Goal: Information Seeking & Learning: Learn about a topic

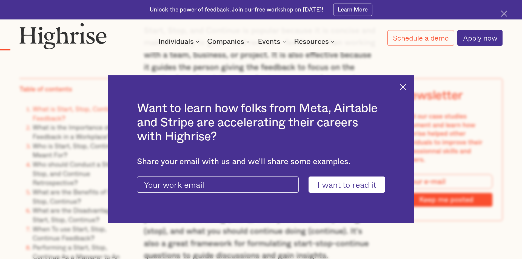
scroll to position [603, 0]
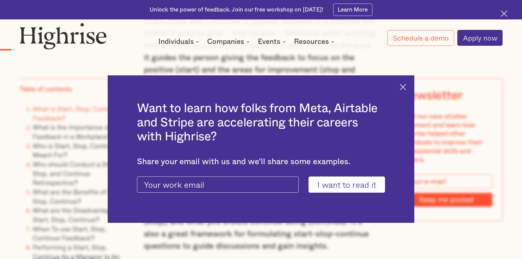
click at [404, 85] on img at bounding box center [403, 87] width 6 height 6
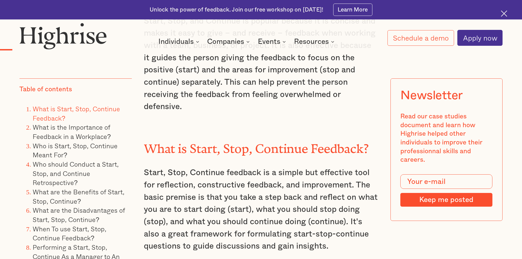
scroll to position [630, 0]
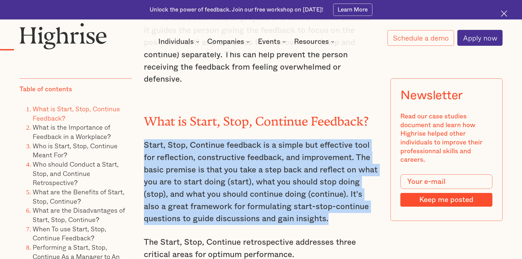
drag, startPoint x: 147, startPoint y: 138, endPoint x: 330, endPoint y: 215, distance: 198.6
click at [330, 215] on p "Start, Stop, Continue feedback is a simple but effective tool for reflection, c…" at bounding box center [261, 182] width 235 height 86
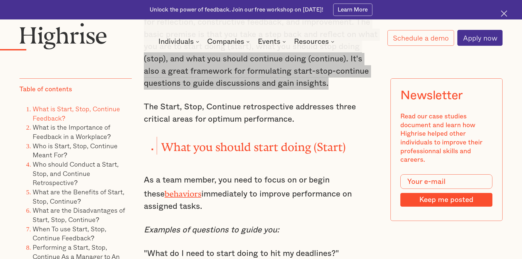
scroll to position [768, 0]
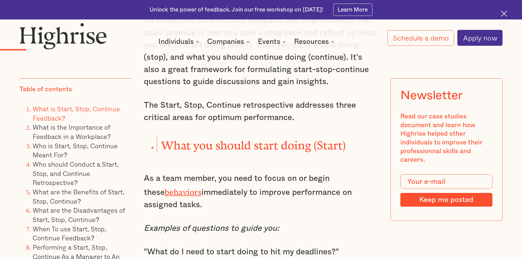
click at [288, 116] on p "The Start, Stop, Continue retrospective addresses three critical areas for opti…" at bounding box center [261, 111] width 235 height 24
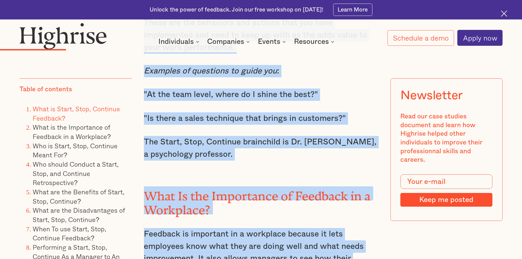
scroll to position [1295, 0]
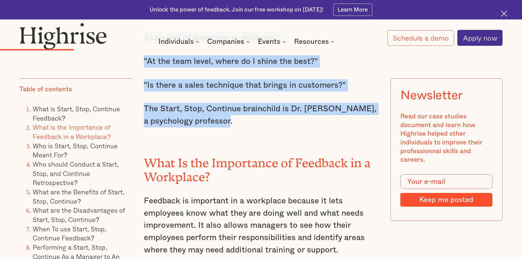
drag, startPoint x: 162, startPoint y: 81, endPoint x: 234, endPoint y: 112, distance: 77.9
copy div "What you should start doing (Start) As a team member, you need to focus on or b…"
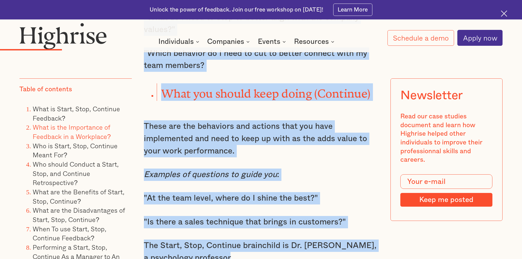
scroll to position [1158, 0]
click at [259, 140] on p "These are the behaviors and actions that you have implemented and need to keep …" at bounding box center [261, 139] width 235 height 37
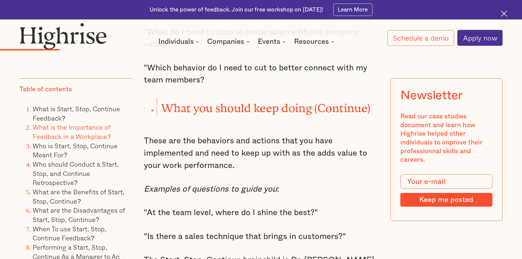
scroll to position [1131, 0]
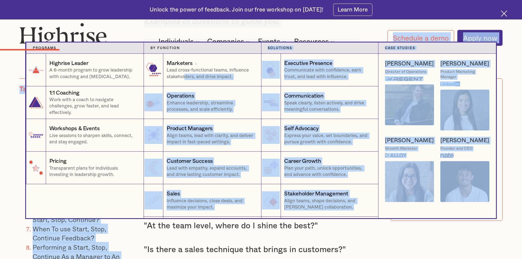
drag, startPoint x: 235, startPoint y: 170, endPoint x: 184, endPoint y: 87, distance: 97.8
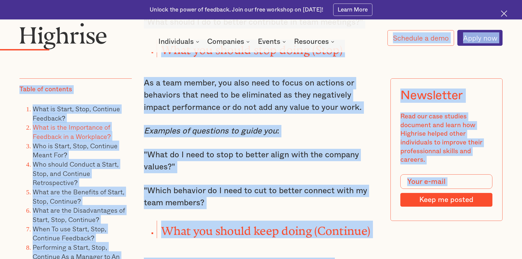
click at [223, 149] on p ""What do I need to stop to better align with the company values?"" at bounding box center [261, 161] width 235 height 24
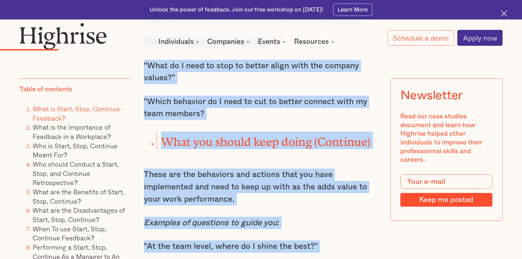
scroll to position [1123, 0]
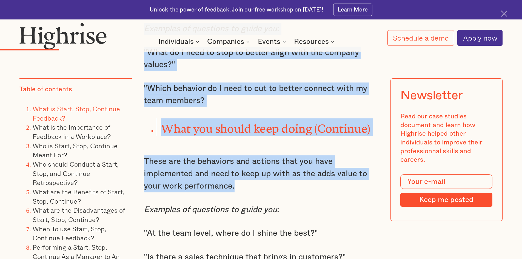
drag, startPoint x: 143, startPoint y: 130, endPoint x: 242, endPoint y: 180, distance: 110.9
click at [242, 180] on div "One of the most popular and effective ways to give feedback is the Start, Stop,…" at bounding box center [261, 6] width 235 height 1168
copy div "What is Start, Stop, Continue Feedback? Start, Stop, Continue feedback is a sim…"
